Goal: Task Accomplishment & Management: Complete application form

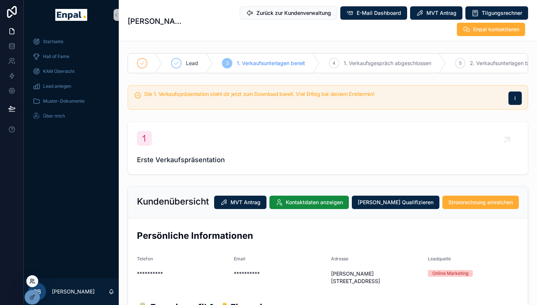
click at [32, 282] on icon at bounding box center [32, 281] width 6 height 6
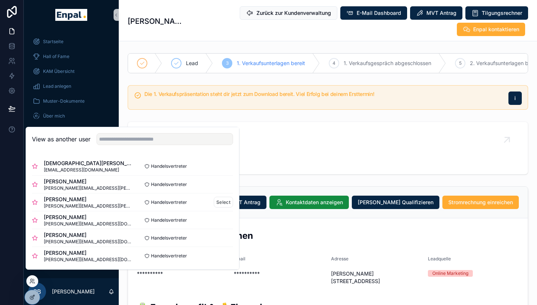
scroll to position [22, 0]
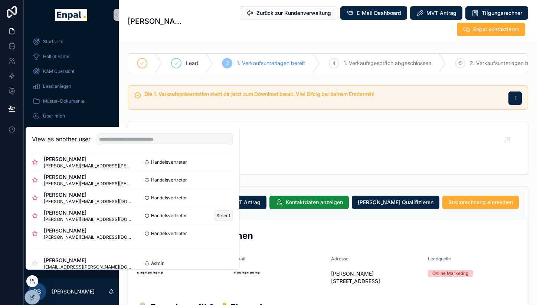
click at [219, 220] on button "Select" at bounding box center [223, 215] width 19 height 11
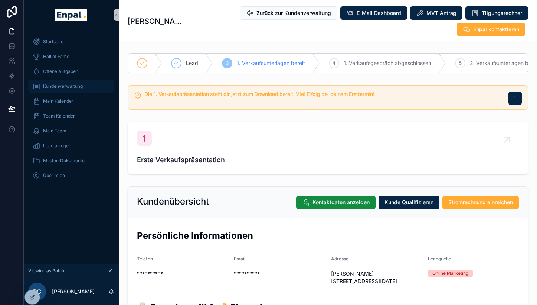
click at [62, 88] on span "Kundenverwaltung" at bounding box center [63, 86] width 40 height 6
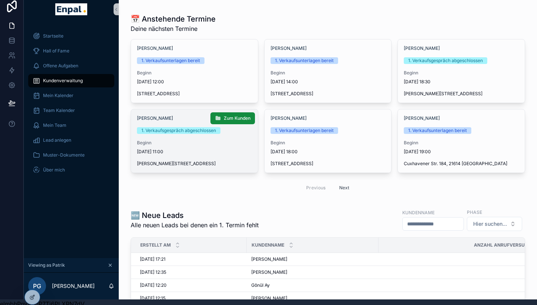
scroll to position [17, 0]
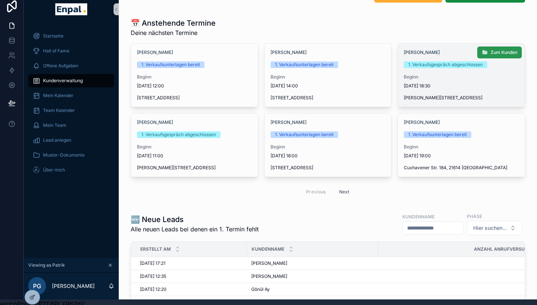
click at [498, 52] on span "Zum Kunden" at bounding box center [504, 52] width 27 height 6
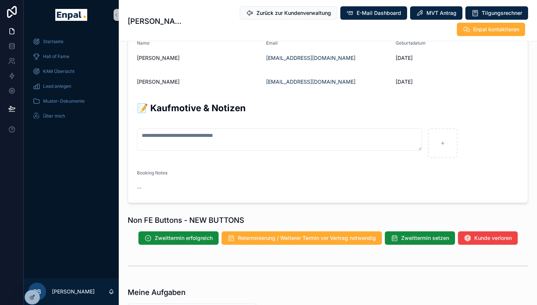
scroll to position [457, 0]
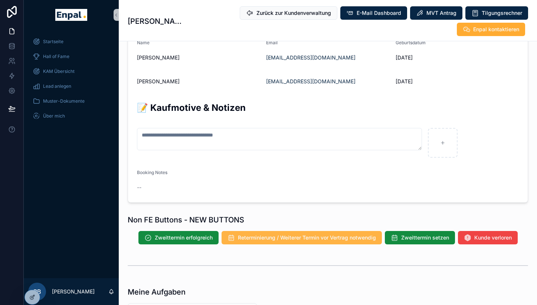
click at [325, 241] on span "Reterminierung / Weiterer Termin vor Vertrag notwendig" at bounding box center [307, 237] width 138 height 7
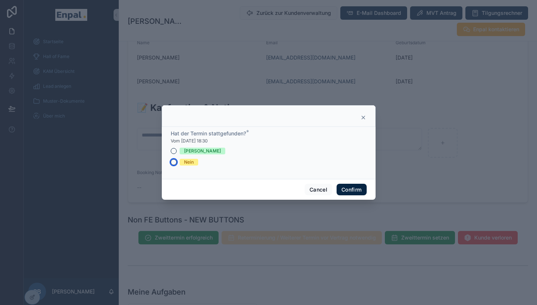
click at [172, 163] on button "Nein" at bounding box center [174, 162] width 6 height 6
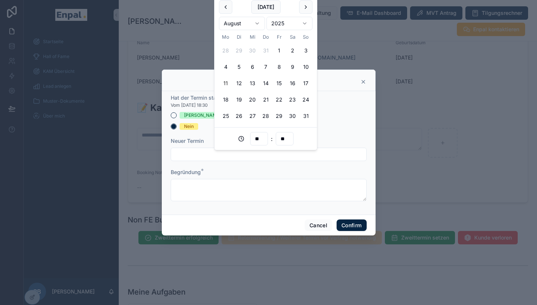
click at [197, 157] on input "text" at bounding box center [268, 154] width 195 height 10
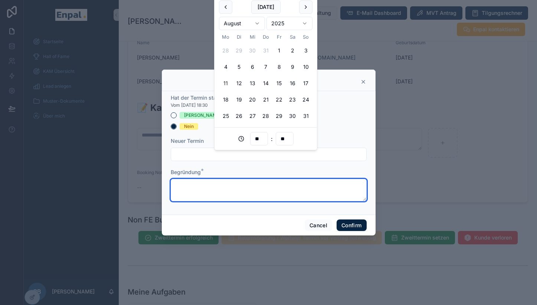
click at [193, 188] on textarea at bounding box center [269, 190] width 196 height 22
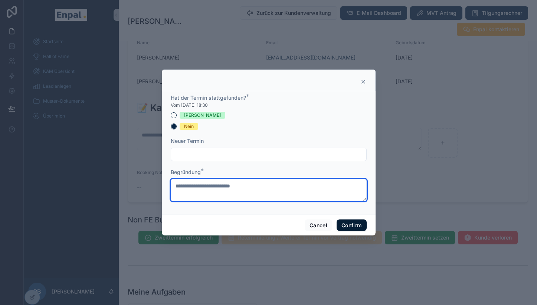
type textarea "**********"
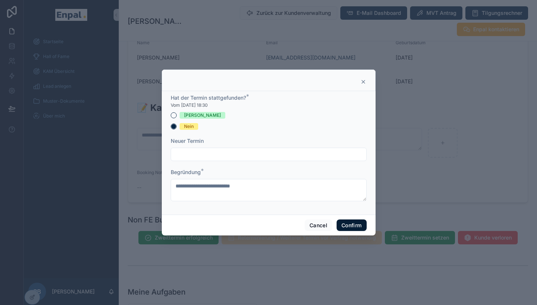
click at [354, 228] on button "Confirm" at bounding box center [352, 225] width 30 height 12
